Goal: Browse casually

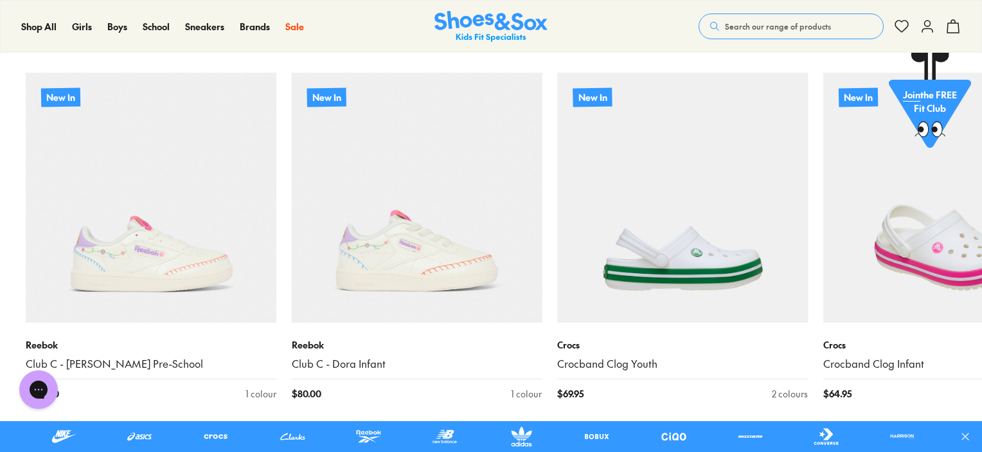
scroll to position [964, 0]
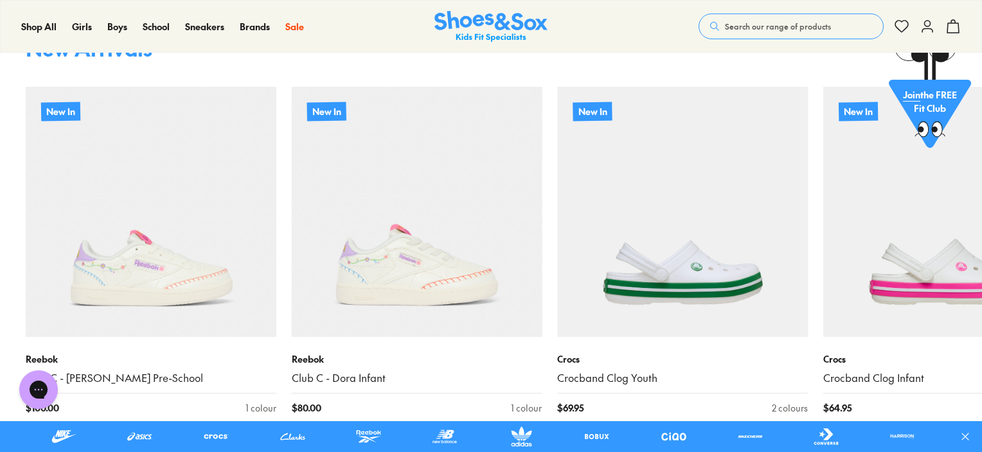
click at [960, 430] on icon at bounding box center [965, 436] width 13 height 13
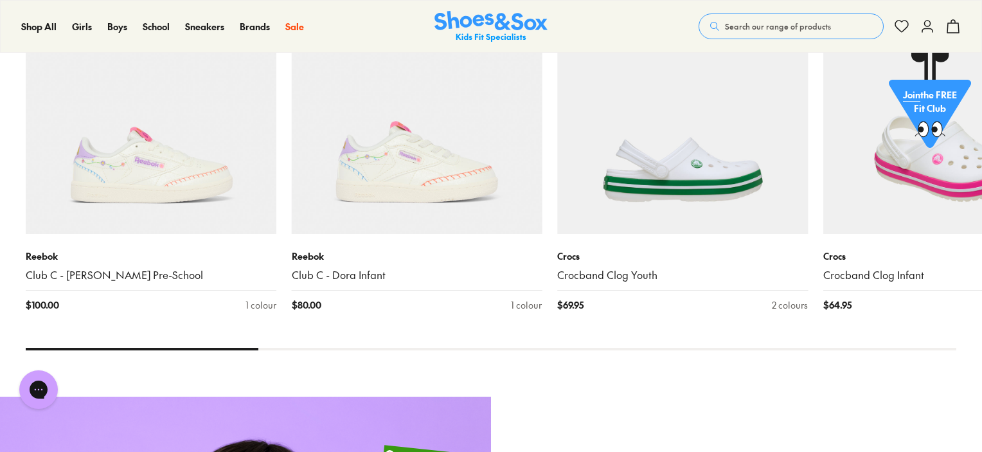
scroll to position [1093, 0]
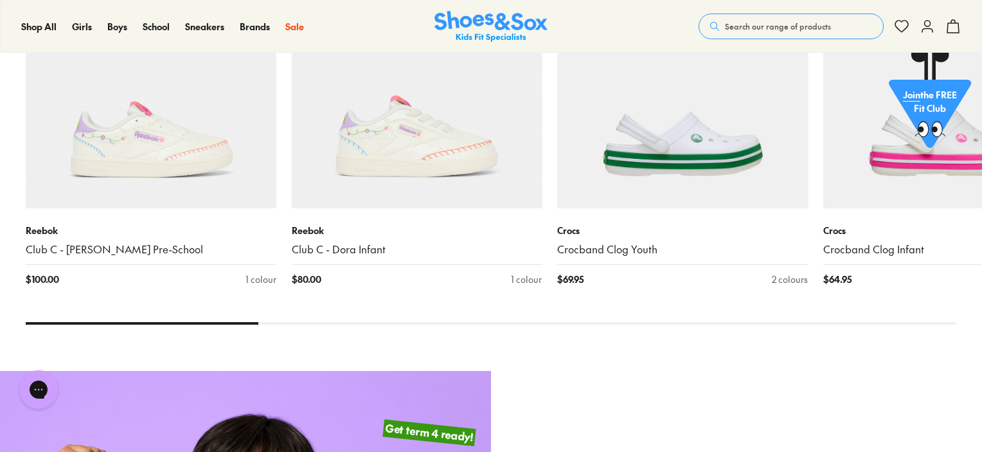
click at [203, 325] on div "New Arrivals New In Reebok Club C - [PERSON_NAME] Pre-School $ 100.00 1 colour …" at bounding box center [491, 117] width 982 height 457
drag, startPoint x: 206, startPoint y: 321, endPoint x: 244, endPoint y: 321, distance: 38.6
click at [244, 321] on x-flickity "New In Reebok Club C - [PERSON_NAME] Pre-School $ 100.00 1 colour New In Reebok…" at bounding box center [491, 114] width 931 height 421
drag, startPoint x: 253, startPoint y: 323, endPoint x: 332, endPoint y: 318, distance: 79.3
click at [332, 318] on x-flickity "New In Reebok Club C - [PERSON_NAME] Pre-School $ 100.00 1 colour New In Reebok…" at bounding box center [491, 114] width 931 height 421
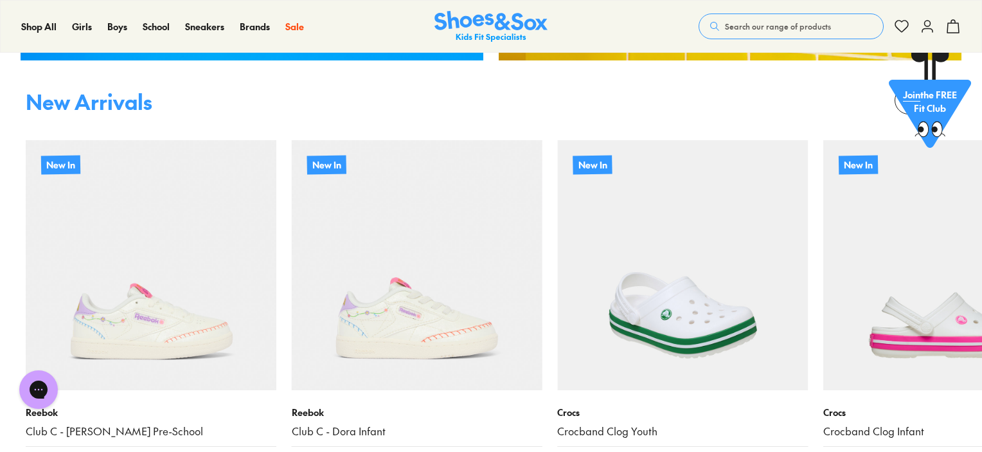
scroll to position [836, 0]
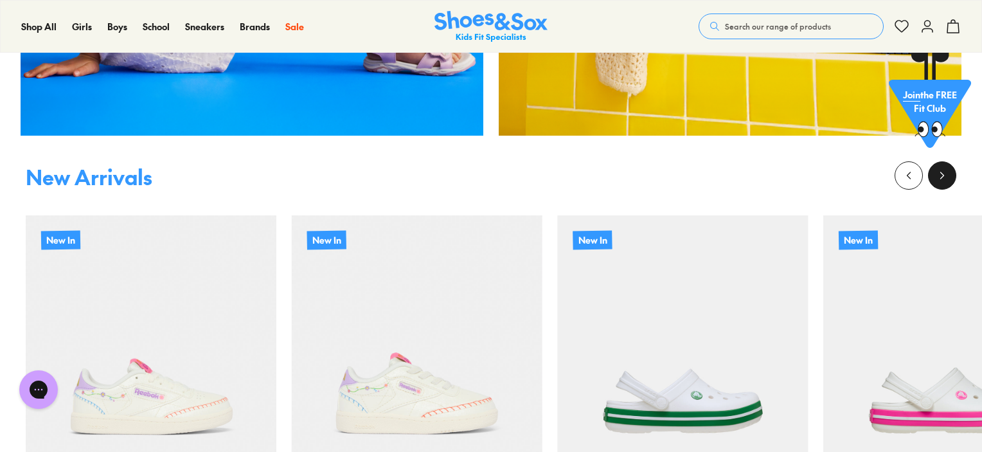
click at [941, 177] on icon at bounding box center [942, 175] width 13 height 13
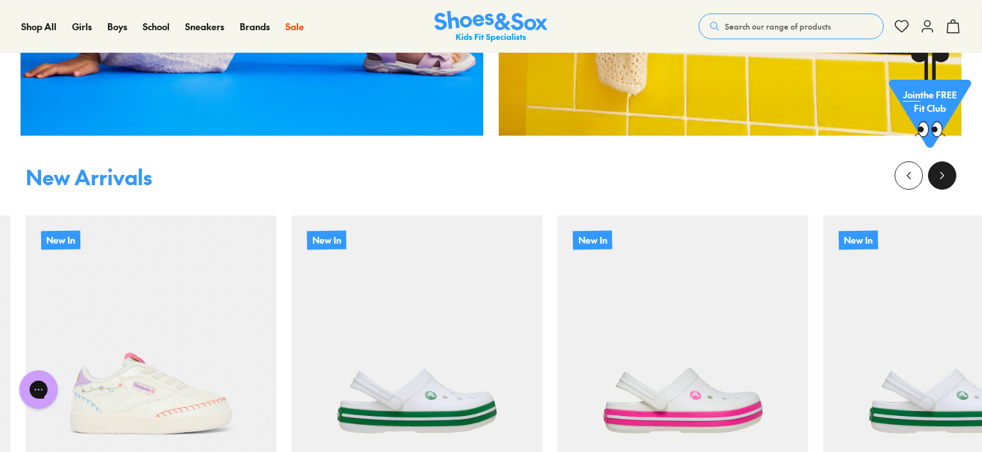
click at [941, 176] on icon at bounding box center [942, 175] width 13 height 13
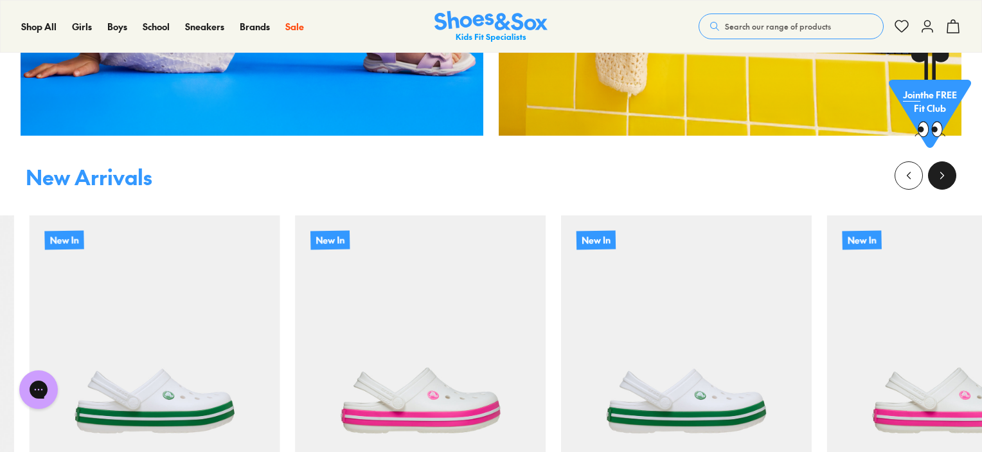
click at [941, 176] on icon at bounding box center [942, 175] width 13 height 13
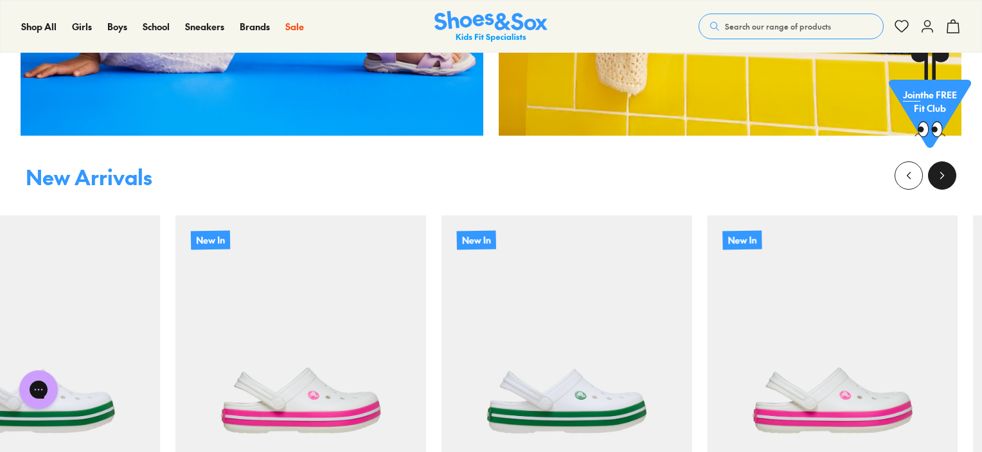
click at [941, 176] on icon at bounding box center [942, 175] width 13 height 13
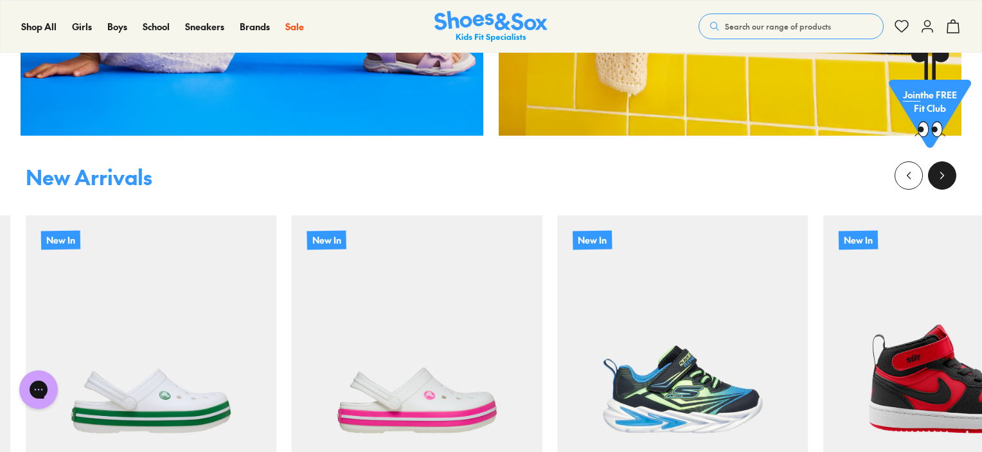
click at [941, 176] on icon at bounding box center [942, 175] width 13 height 13
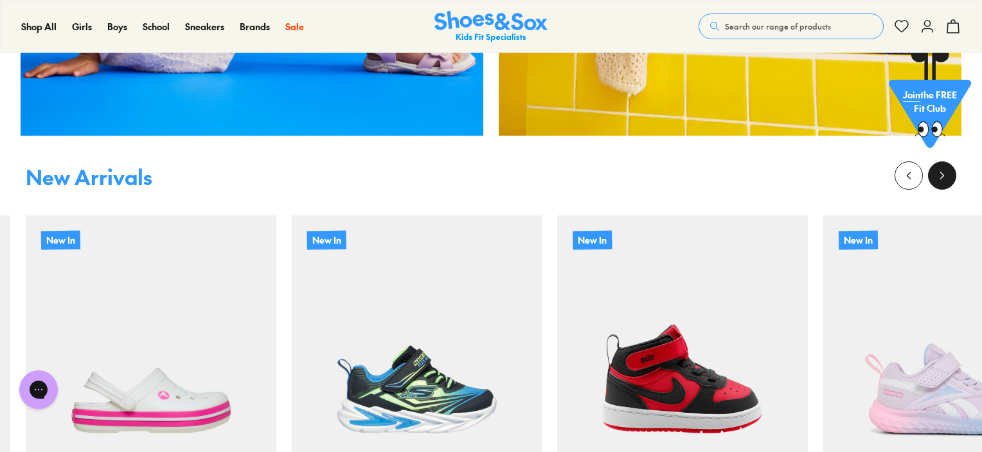
click at [941, 176] on icon at bounding box center [942, 175] width 13 height 13
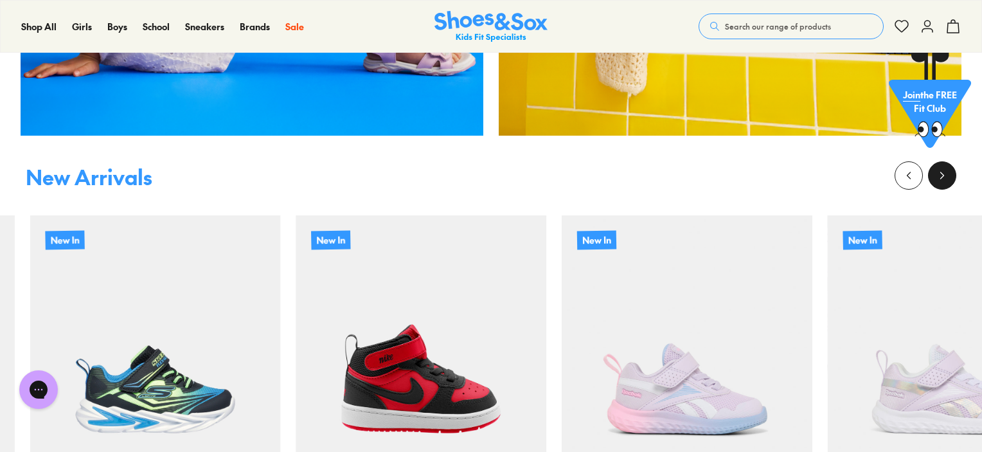
click at [941, 176] on icon at bounding box center [942, 175] width 13 height 13
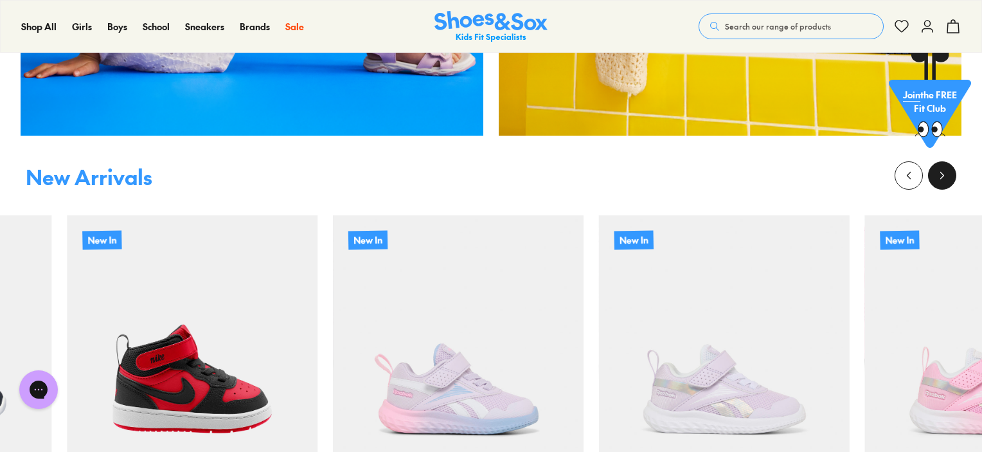
click at [941, 176] on icon at bounding box center [942, 175] width 13 height 13
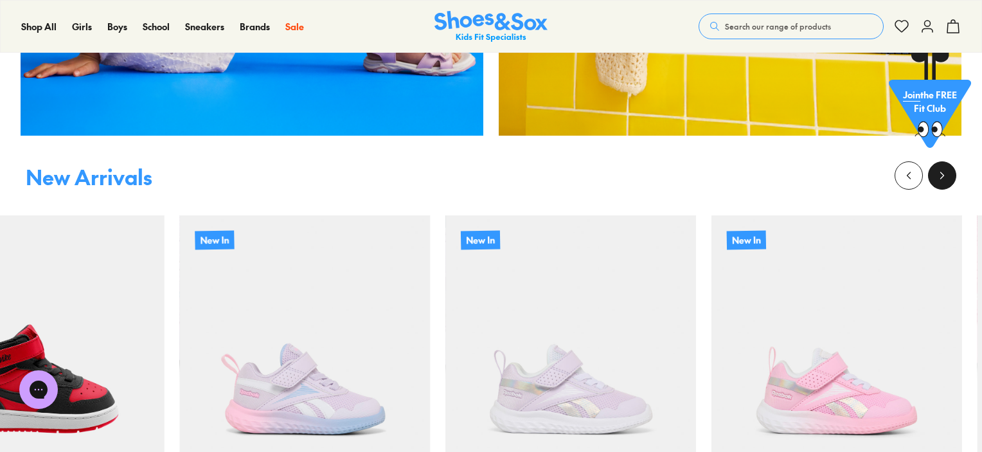
click at [941, 176] on icon at bounding box center [942, 175] width 13 height 13
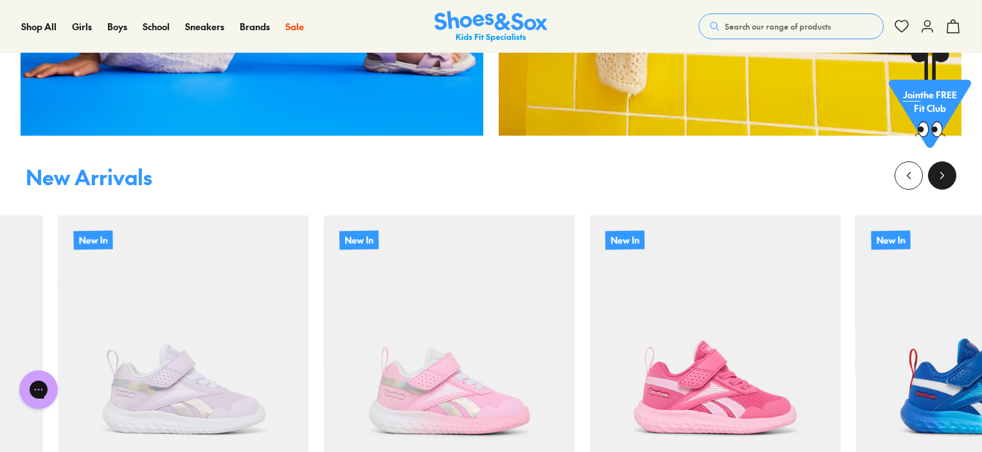
click at [941, 176] on icon at bounding box center [942, 175] width 13 height 13
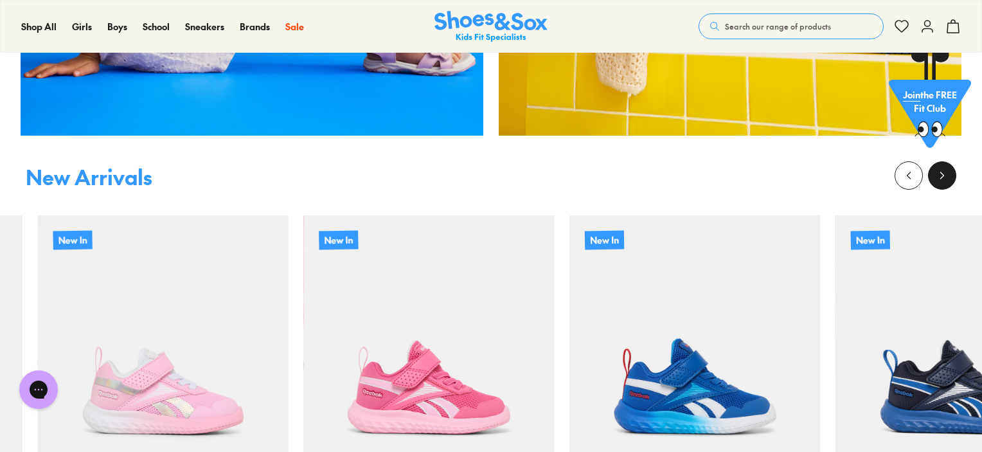
click at [941, 176] on icon at bounding box center [942, 175] width 13 height 13
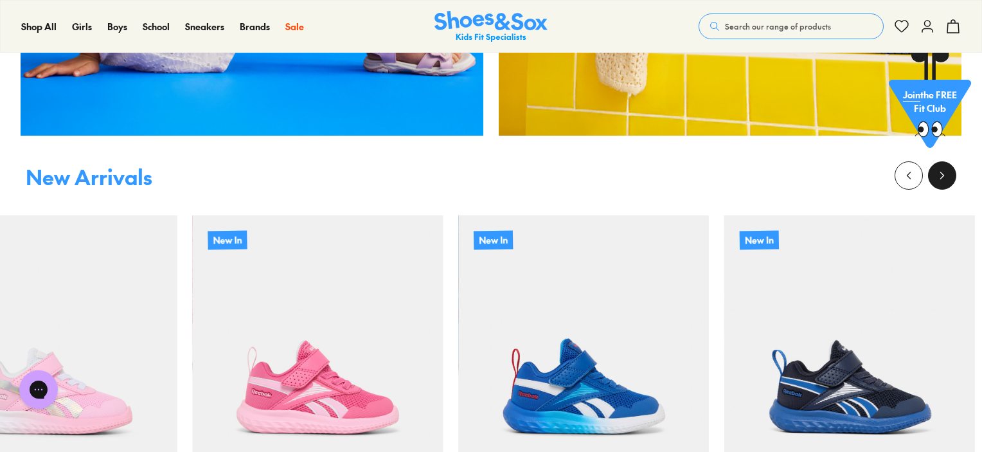
click at [941, 176] on icon at bounding box center [942, 175] width 13 height 13
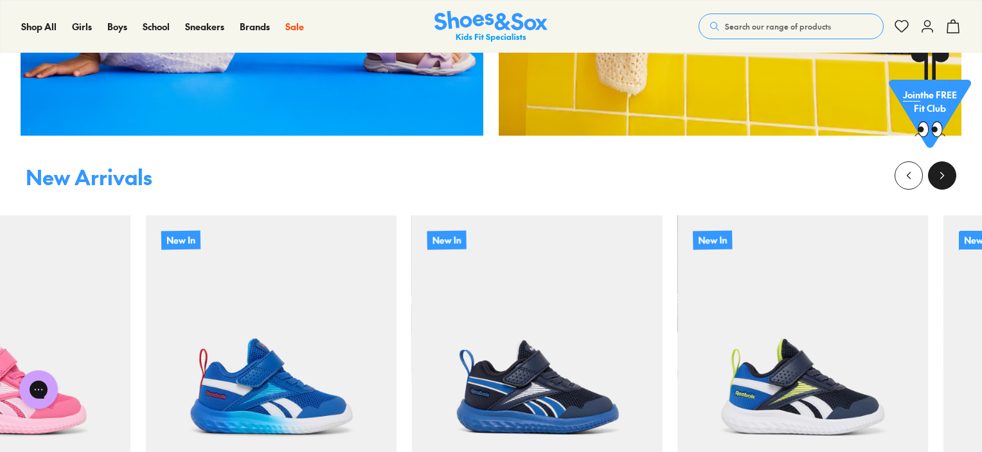
click at [941, 176] on icon at bounding box center [942, 175] width 13 height 13
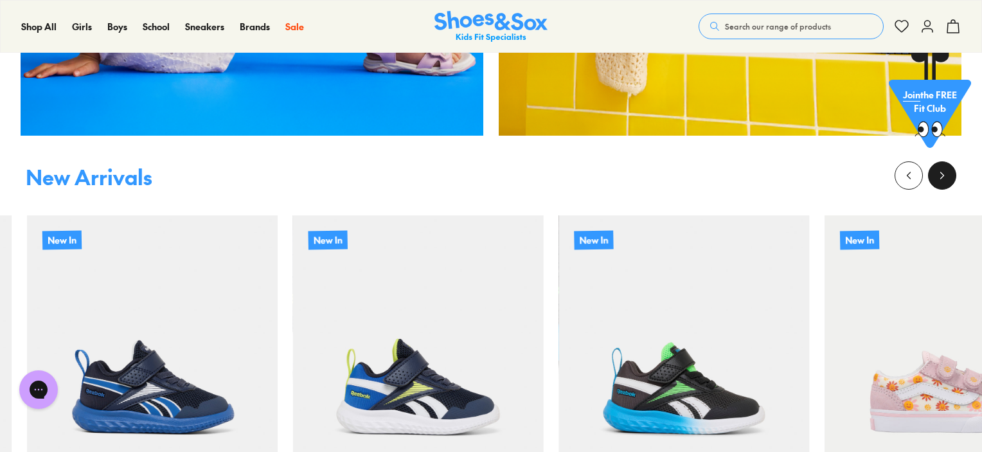
click at [941, 176] on icon at bounding box center [942, 175] width 13 height 13
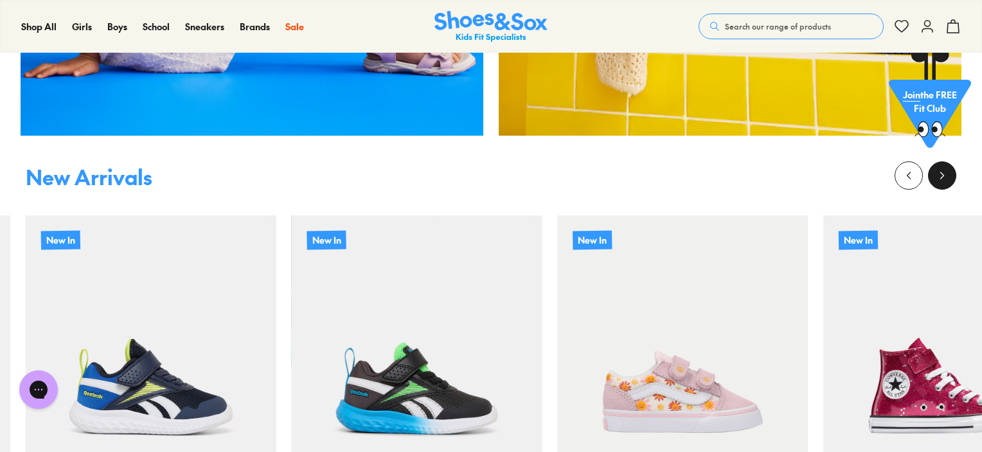
click at [943, 177] on icon at bounding box center [942, 175] width 13 height 13
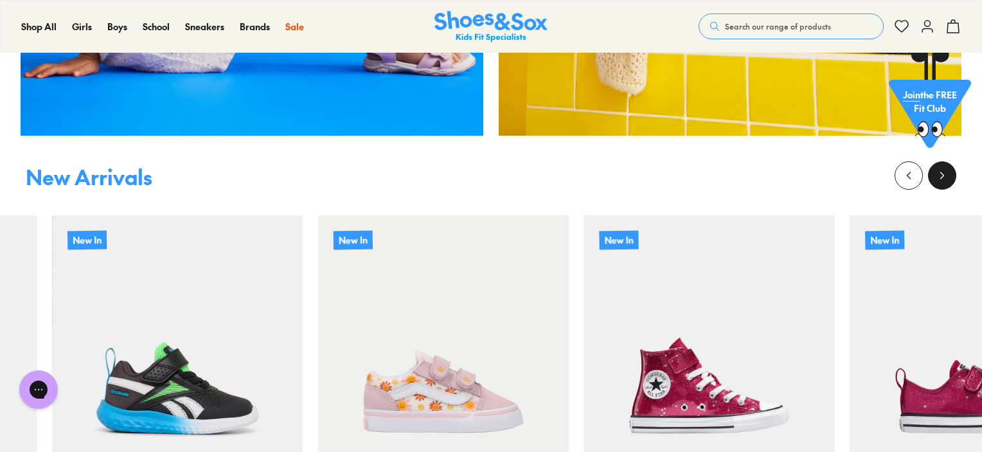
click at [943, 177] on icon at bounding box center [942, 175] width 13 height 13
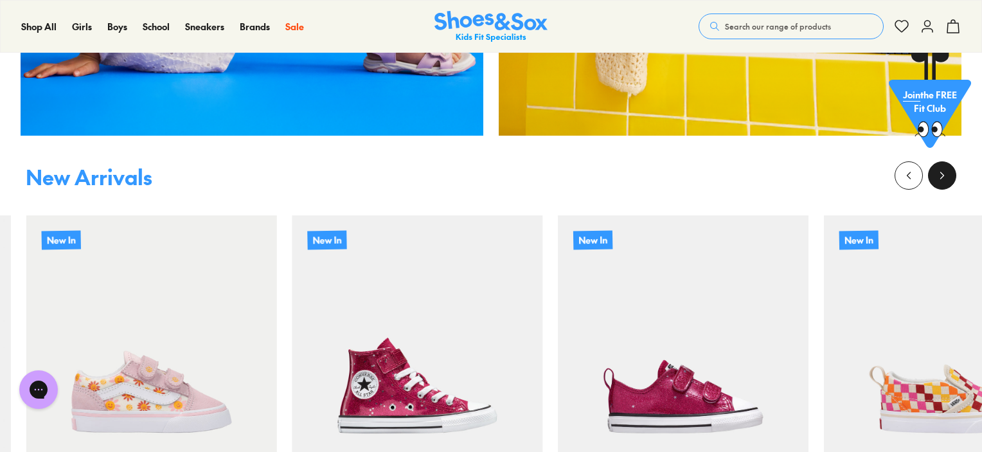
click at [943, 177] on icon at bounding box center [942, 175] width 13 height 13
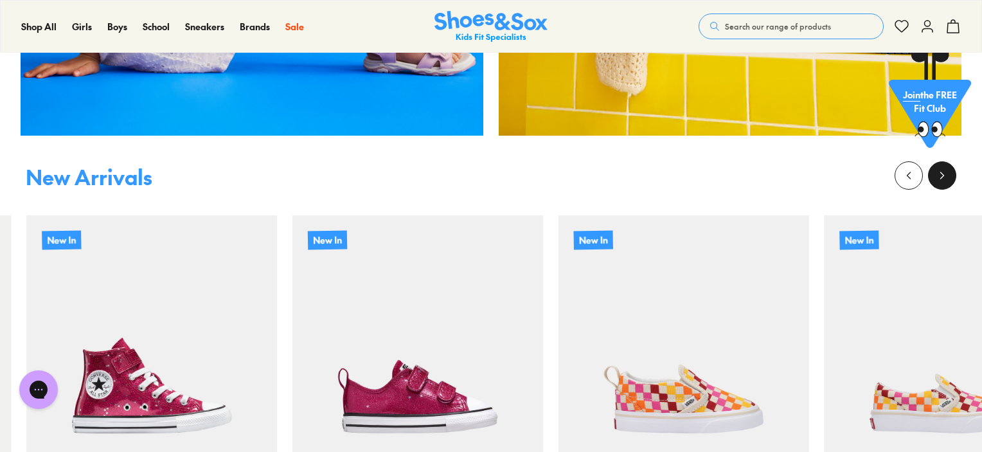
click at [943, 177] on icon at bounding box center [942, 175] width 13 height 13
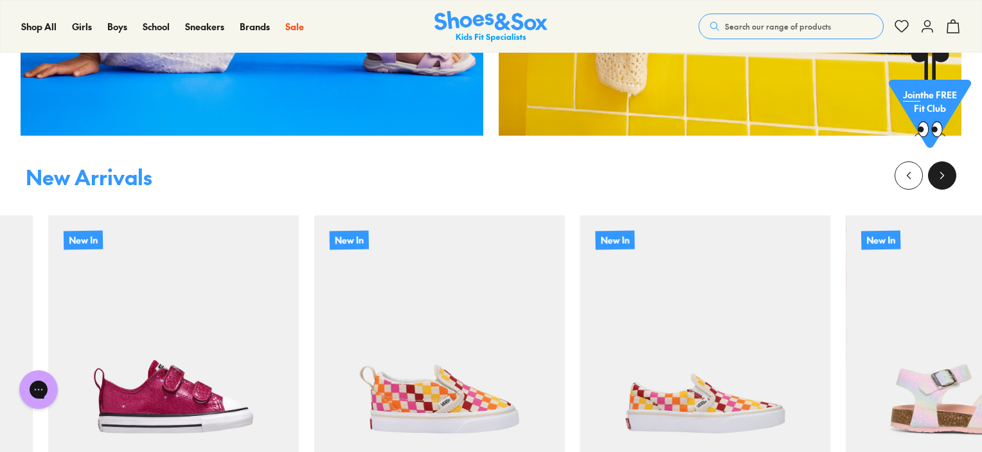
click at [943, 177] on icon at bounding box center [942, 175] width 13 height 13
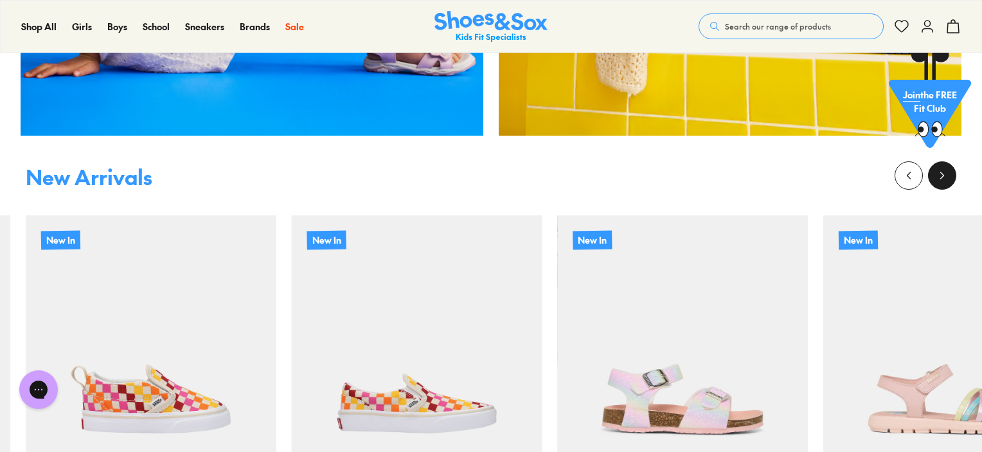
click at [946, 180] on icon at bounding box center [942, 175] width 13 height 13
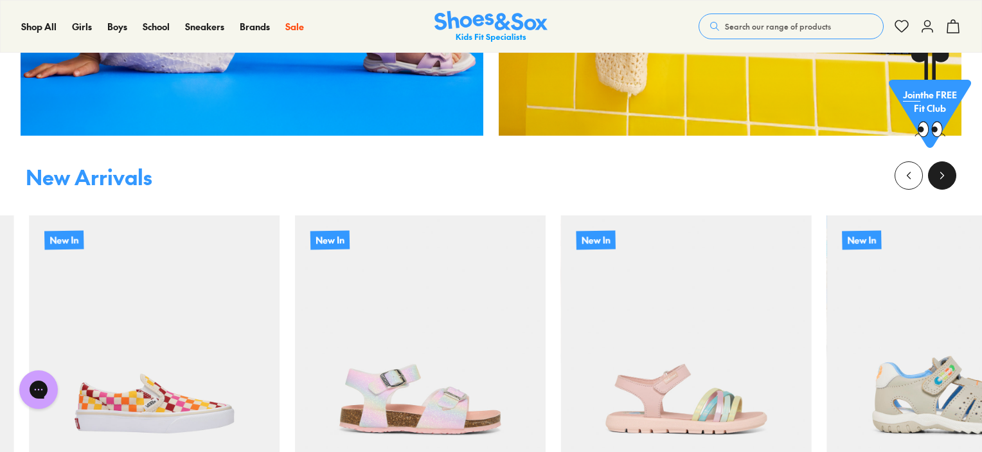
click at [946, 180] on icon at bounding box center [942, 175] width 13 height 13
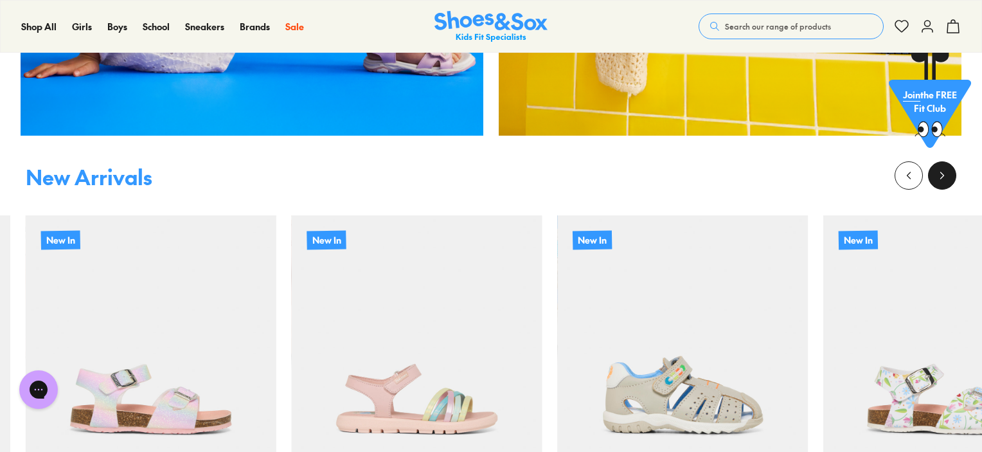
click at [946, 180] on icon at bounding box center [942, 175] width 13 height 13
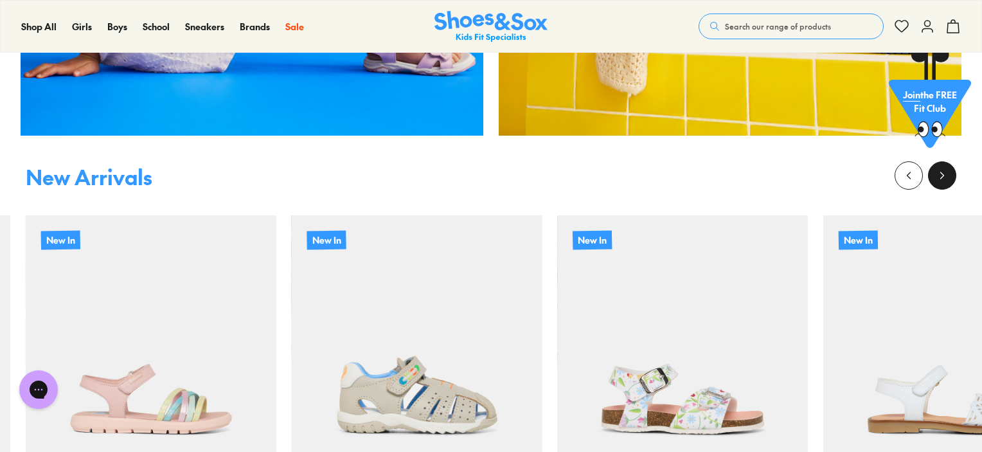
click at [946, 180] on icon at bounding box center [942, 175] width 13 height 13
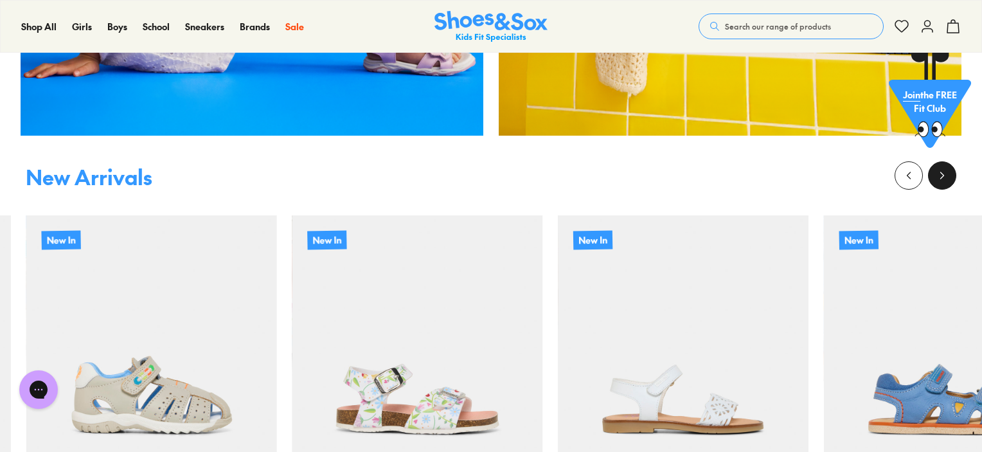
click at [946, 180] on icon at bounding box center [942, 175] width 13 height 13
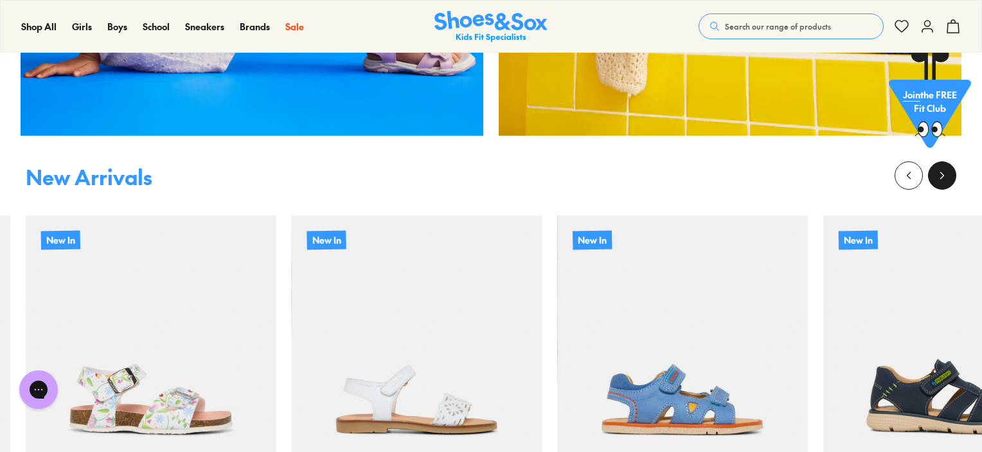
click at [946, 180] on icon at bounding box center [942, 175] width 13 height 13
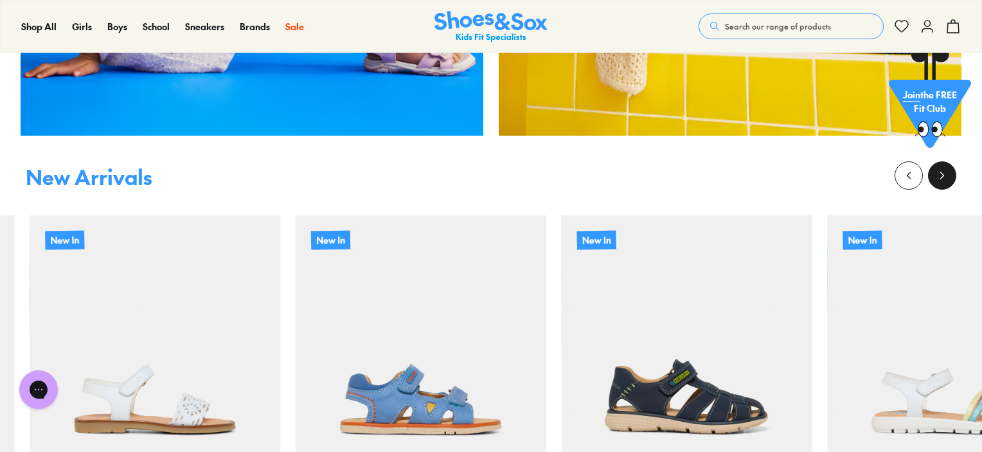
click at [946, 180] on icon at bounding box center [942, 175] width 13 height 13
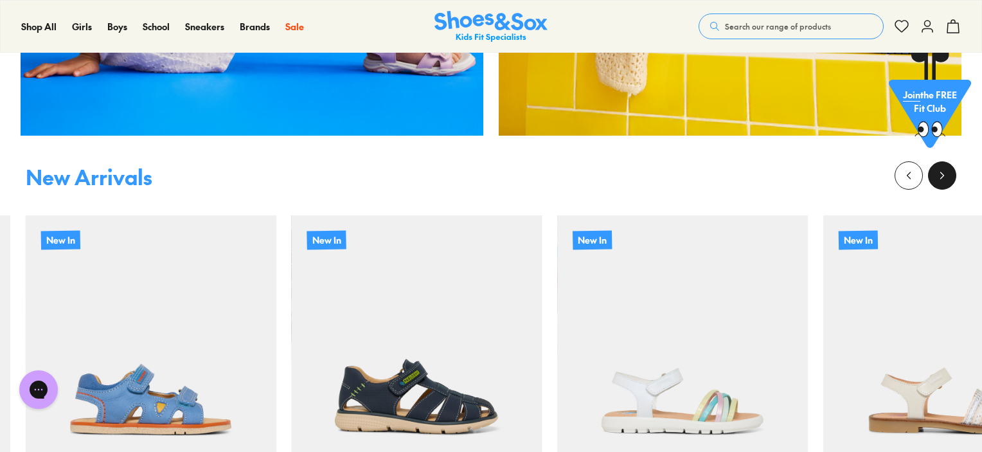
click at [946, 182] on button at bounding box center [942, 175] width 28 height 28
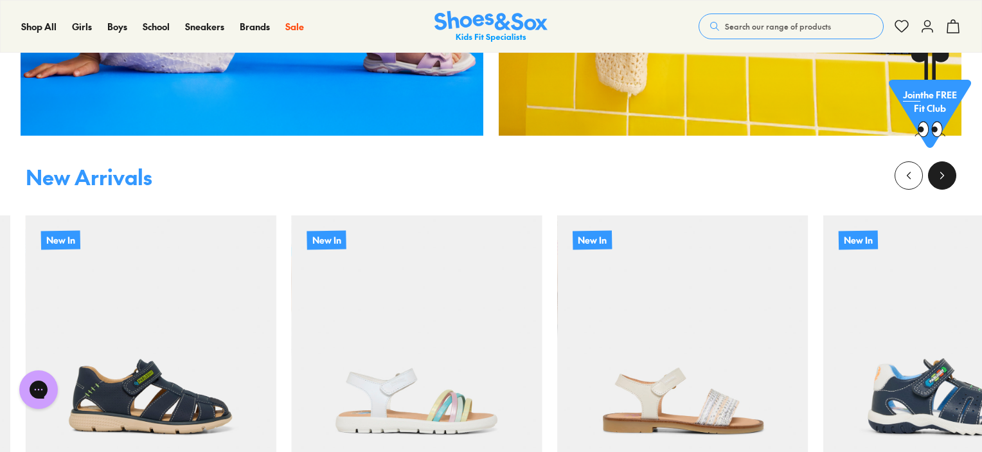
click at [946, 182] on button at bounding box center [942, 175] width 28 height 28
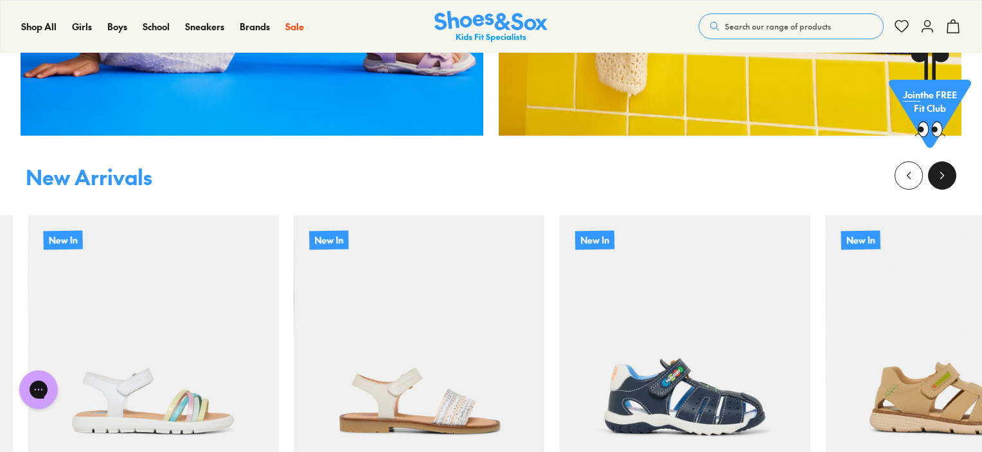
click at [946, 182] on button at bounding box center [942, 175] width 28 height 28
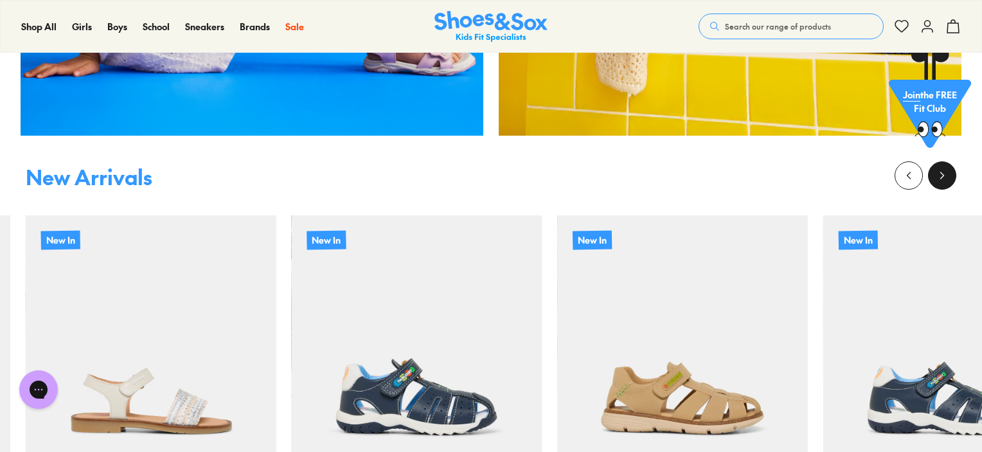
click at [946, 182] on button at bounding box center [942, 175] width 28 height 28
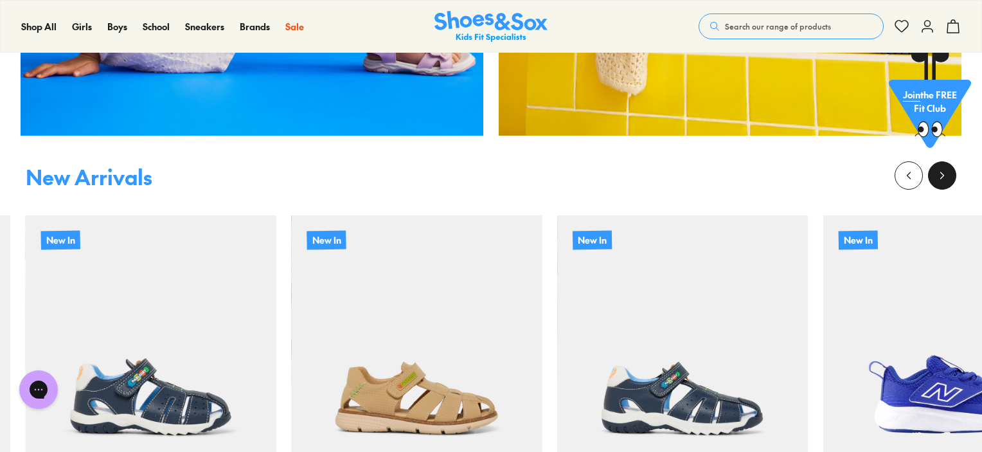
click at [946, 182] on button at bounding box center [942, 175] width 28 height 28
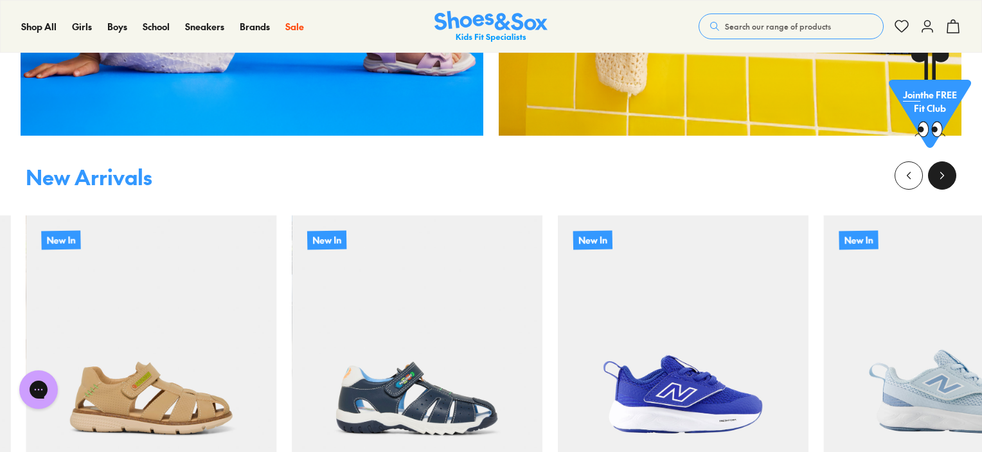
click at [948, 186] on button at bounding box center [942, 175] width 28 height 28
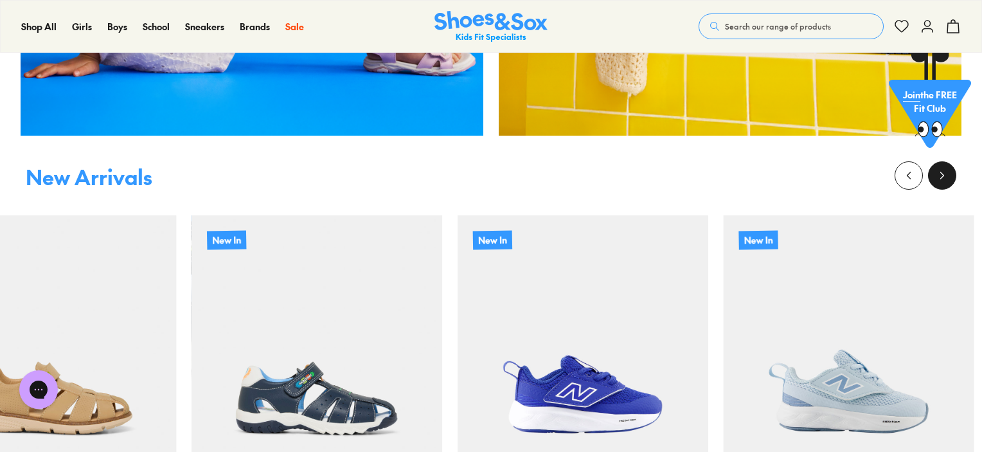
click at [948, 186] on button at bounding box center [942, 175] width 28 height 28
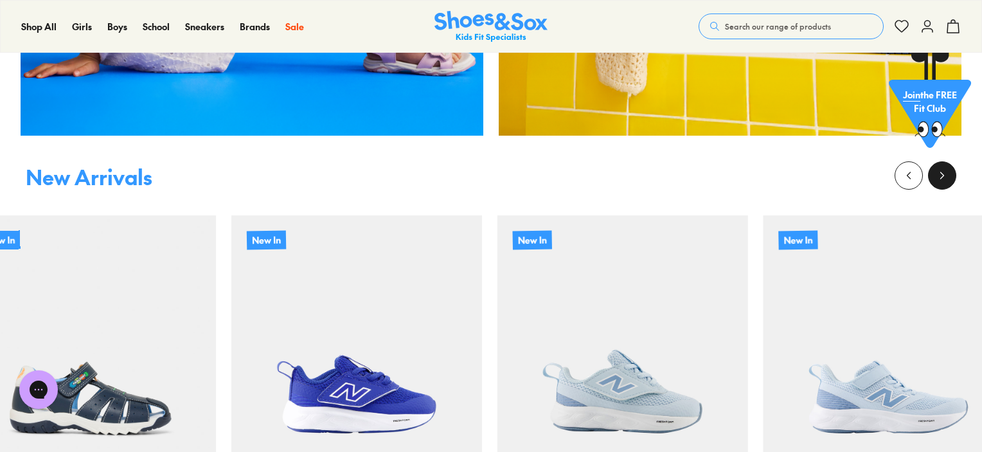
click at [948, 186] on button at bounding box center [942, 175] width 28 height 28
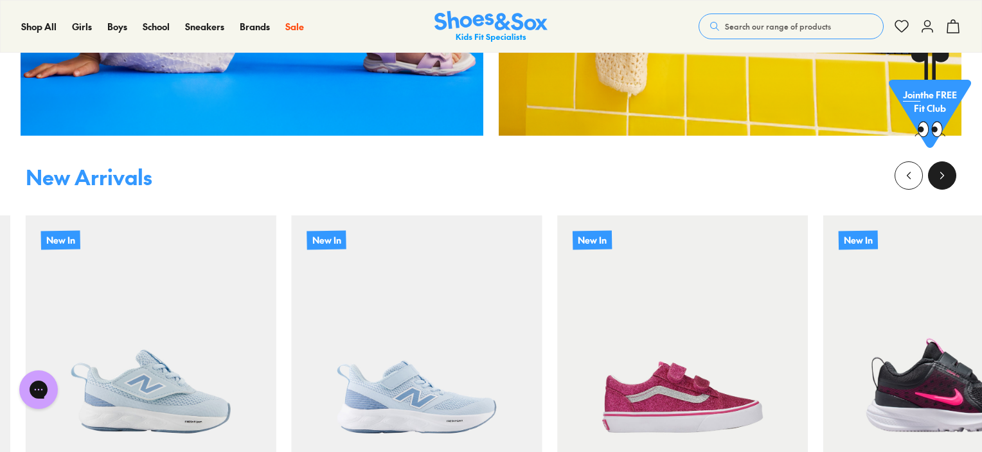
click at [946, 180] on icon at bounding box center [942, 175] width 13 height 13
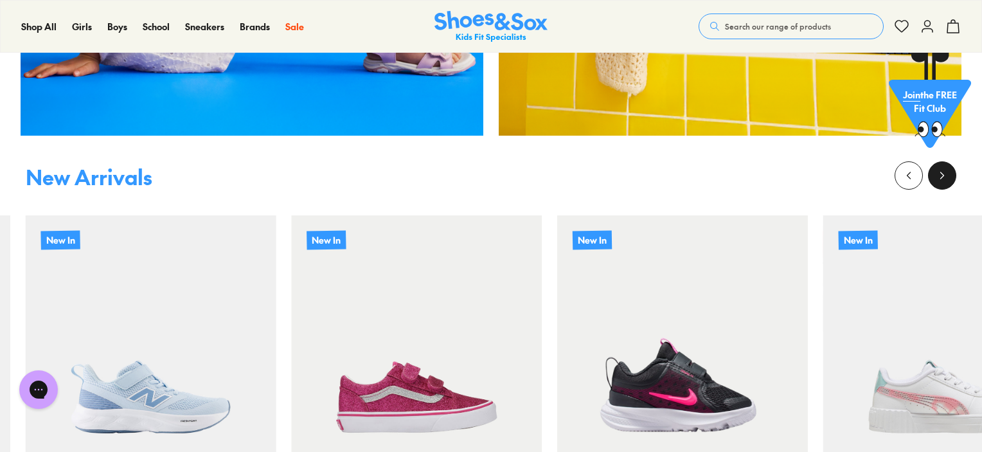
click at [946, 180] on icon at bounding box center [942, 175] width 13 height 13
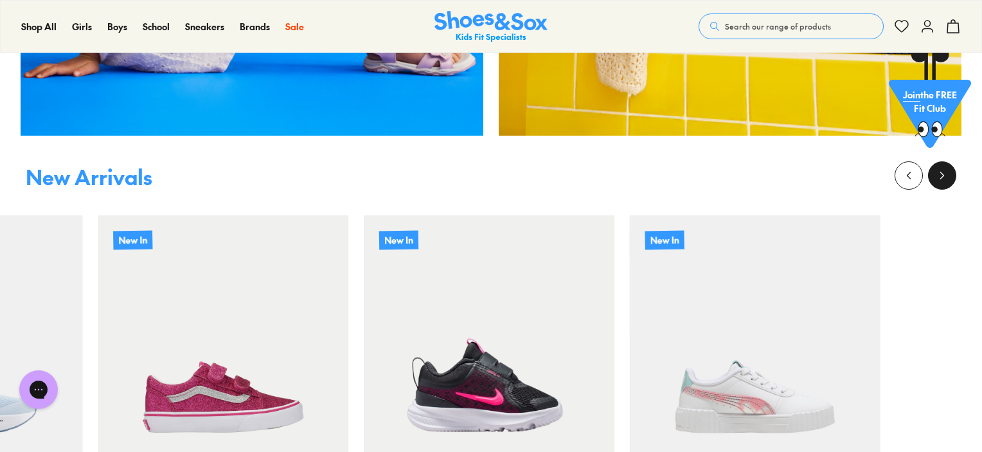
click at [946, 180] on icon at bounding box center [942, 175] width 13 height 13
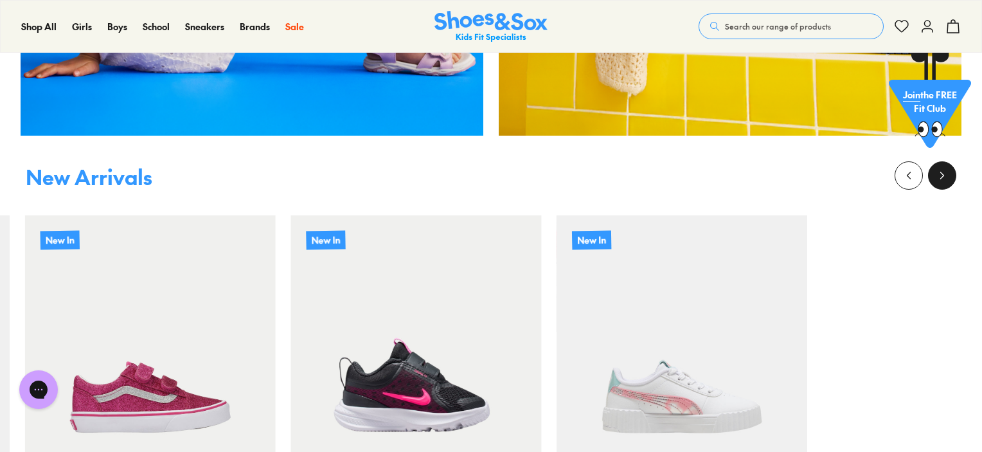
click at [946, 180] on icon at bounding box center [942, 175] width 13 height 13
